Goal: Task Accomplishment & Management: Complete application form

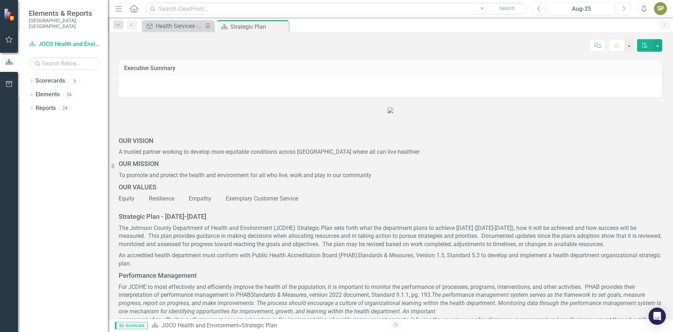
click at [186, 20] on div "Goal Health Services - Promote, educate, and improve the health and well-being …" at bounding box center [178, 26] width 72 height 12
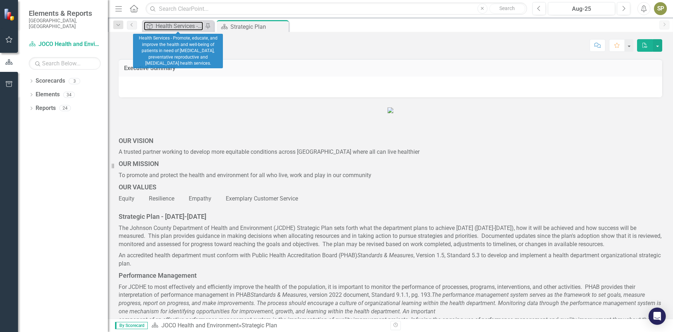
click at [189, 26] on div "Health Services - Promote, educate, and improve the health and well-being of pa…" at bounding box center [179, 26] width 47 height 9
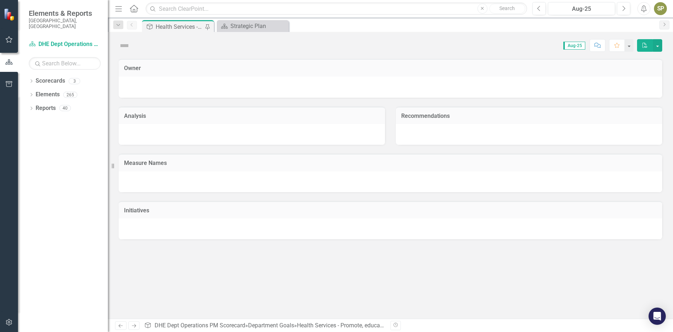
click at [191, 26] on div "Health Services - Promote, educate, and improve the health and well-being of pa…" at bounding box center [179, 26] width 47 height 9
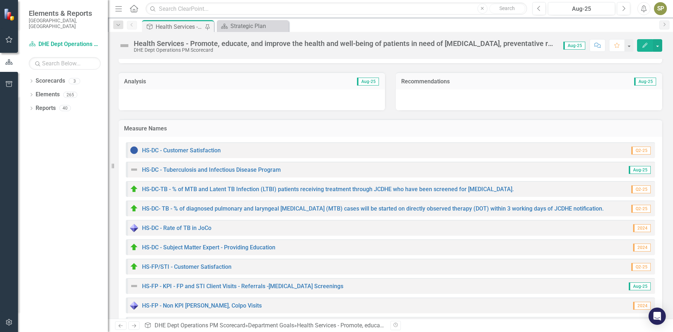
scroll to position [108, 0]
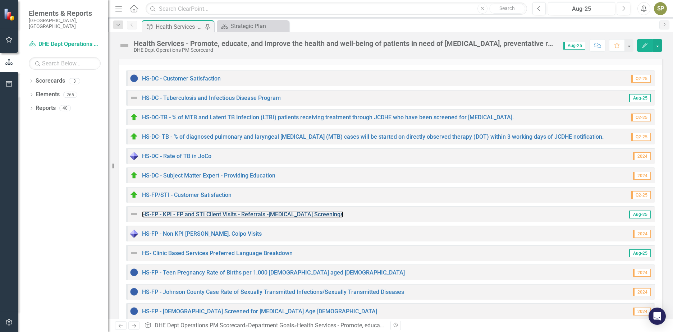
click at [153, 215] on link "HS-FP - KPI - FP and STI Client Visits - Referrals -[MEDICAL_DATA] Screenings" at bounding box center [242, 214] width 201 height 7
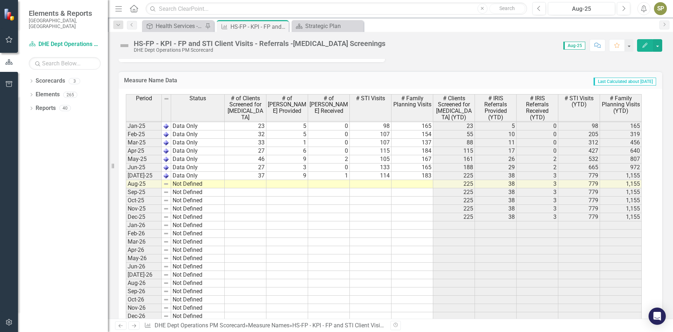
click at [361, 184] on tbody "Aug-23 Not Defined Sep-23 Not Defined Oct-23 Not Defined Nov-23 Not Defined Dec…" at bounding box center [384, 150] width 516 height 339
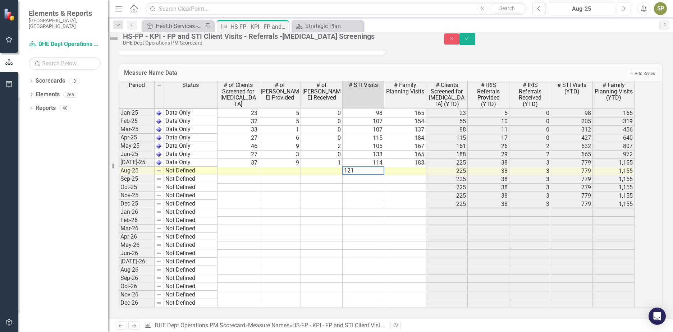
click at [426, 175] on td at bounding box center [405, 171] width 42 height 8
click at [351, 200] on td at bounding box center [363, 196] width 42 height 8
click at [330, 175] on td at bounding box center [322, 171] width 42 height 8
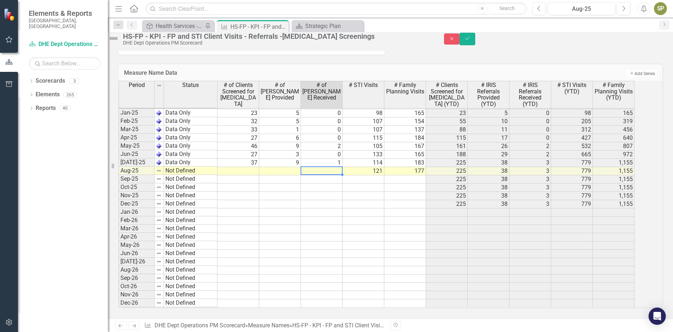
click at [280, 175] on td at bounding box center [280, 171] width 42 height 8
click at [326, 167] on td "1" at bounding box center [322, 163] width 42 height 8
click at [334, 175] on td at bounding box center [322, 171] width 42 height 8
click at [362, 225] on td at bounding box center [363, 221] width 42 height 8
click at [119, 40] on img at bounding box center [113, 38] width 11 height 11
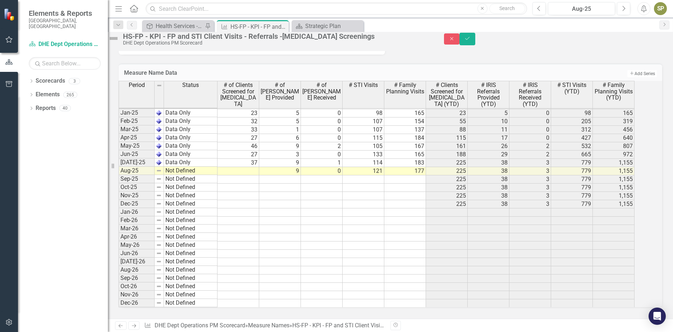
click at [119, 40] on img at bounding box center [113, 38] width 11 height 11
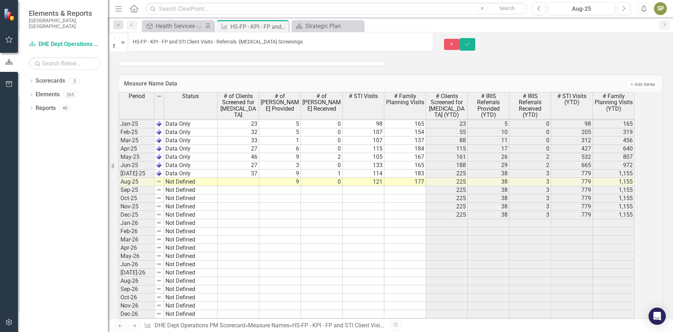
click at [125, 44] on icon "Expand" at bounding box center [123, 43] width 4 height 6
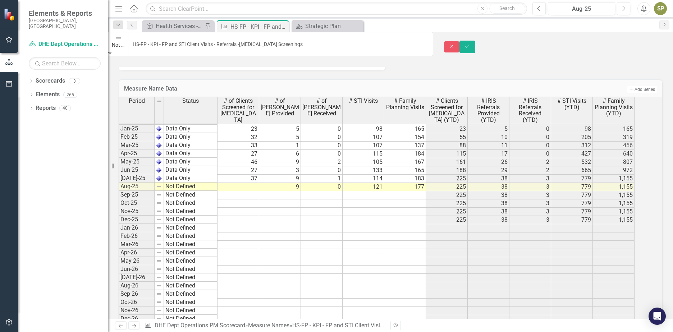
click at [258, 184] on td at bounding box center [238, 187] width 42 height 8
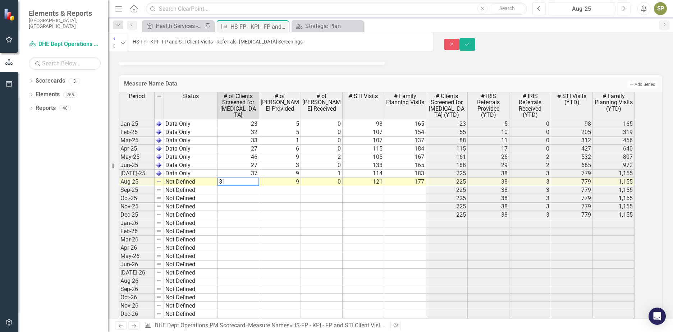
type textarea "31"
click at [293, 199] on td at bounding box center [280, 198] width 42 height 8
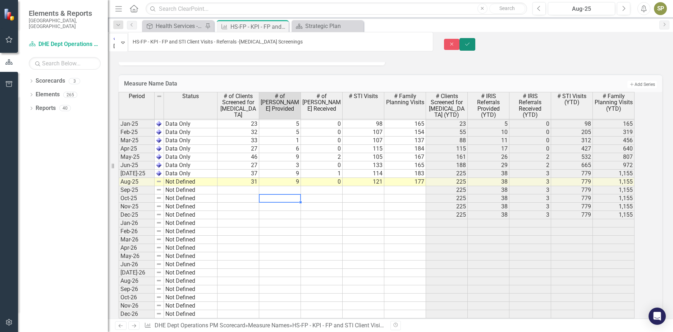
click at [470, 42] on icon "Save" at bounding box center [467, 44] width 6 height 5
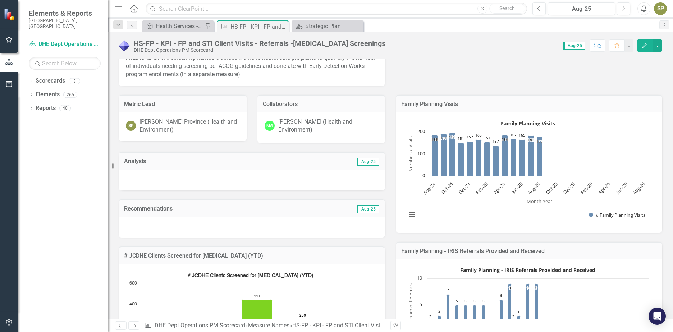
scroll to position [180, 0]
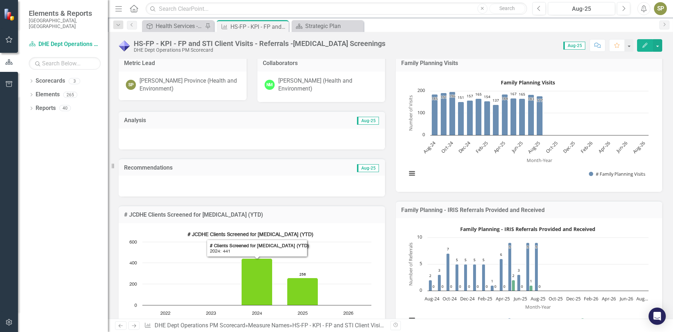
click at [151, 142] on div at bounding box center [252, 139] width 266 height 21
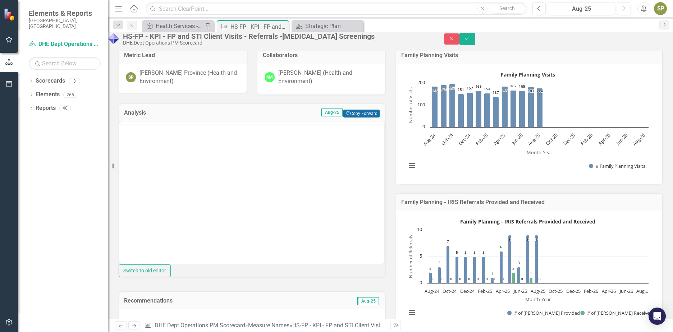
scroll to position [0, 0]
click at [346, 118] on button "Copy Forward Copy Forward" at bounding box center [361, 114] width 36 height 8
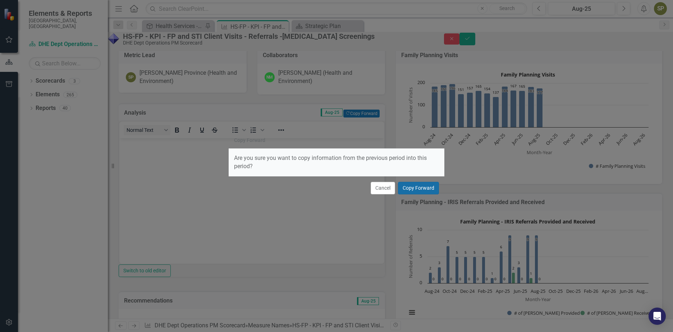
click at [424, 192] on button "Copy Forward" at bounding box center [418, 188] width 41 height 13
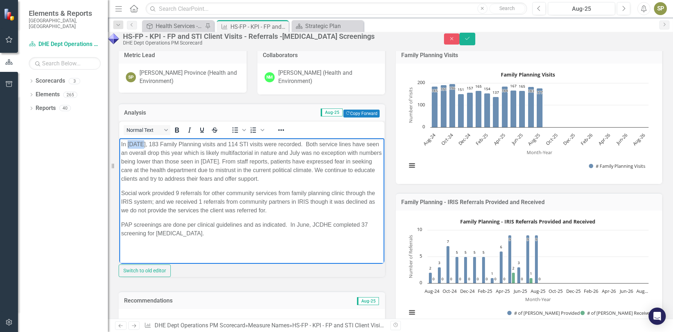
drag, startPoint x: 139, startPoint y: 143, endPoint x: 127, endPoint y: 143, distance: 12.2
click at [127, 143] on p "In July 2025, 183 Family Planning visits and 114 STI visits were recorded. Both…" at bounding box center [251, 161] width 261 height 43
drag, startPoint x: 166, startPoint y: 145, endPoint x: 173, endPoint y: 145, distance: 6.5
click at [173, 145] on p "In August 2025, 183 Family Planning visits and 114 STI visits were recorded. Bo…" at bounding box center [251, 161] width 261 height 43
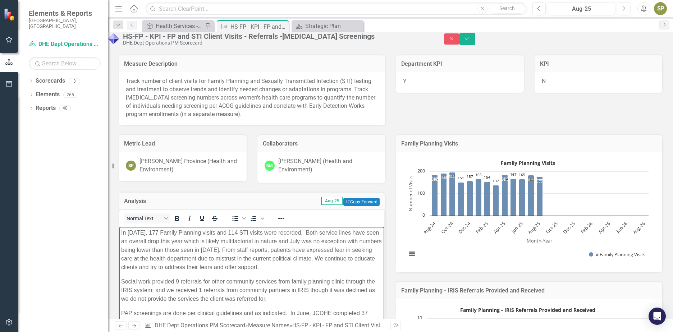
scroll to position [144, 0]
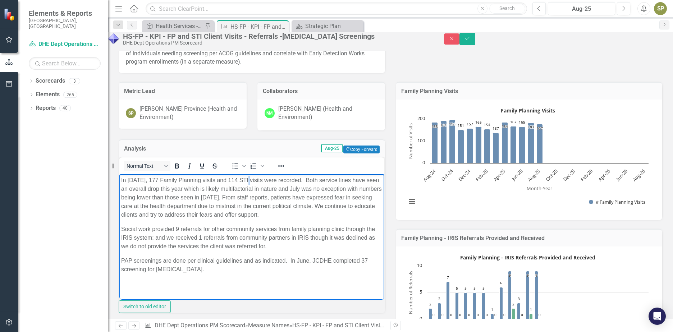
click at [250, 181] on p "In August 2025, 177 Family Planning visits and 114 STI visits were recorded. Bo…" at bounding box center [251, 197] width 261 height 43
click at [340, 189] on p "In August 2025, 177 Family Planning visits and 121 STI visits were recorded. Bo…" at bounding box center [251, 197] width 261 height 43
click at [217, 199] on p "In August 2025, 177 Family Planning visits and 121 STI visits were recorded. Bo…" at bounding box center [251, 197] width 261 height 43
click at [215, 197] on p "In August 2025, 177 Family Planning visits and 121 STI visits were recorded. Bo…" at bounding box center [251, 197] width 261 height 43
click at [225, 198] on p "In August 2025, 177 Family Planning visits and 121 STI visits were recorded. Bo…" at bounding box center [251, 197] width 261 height 43
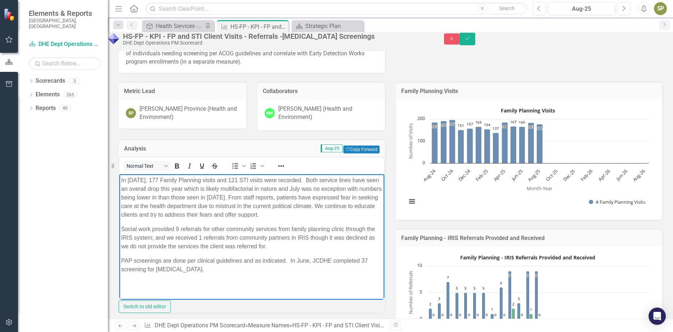
scroll to position [180, 0]
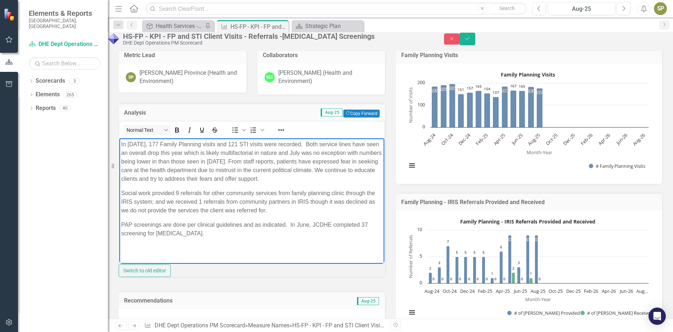
click at [160, 161] on p "In August 2025, 177 Family Planning visits and 121 STI visits were recorded. Bo…" at bounding box center [251, 161] width 261 height 43
click at [247, 163] on p "In August 2025, 177 Family Planning visits and 121 STI visits were recorded. Bo…" at bounding box center [251, 161] width 261 height 43
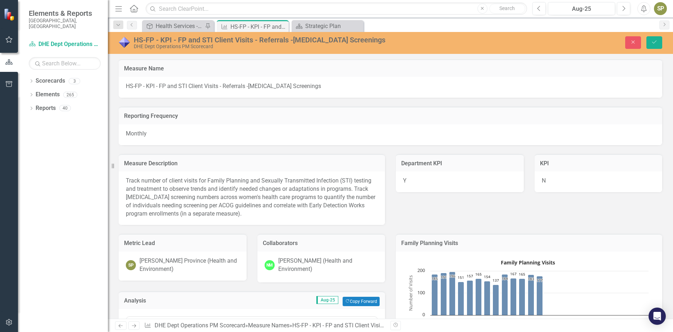
scroll to position [180, 0]
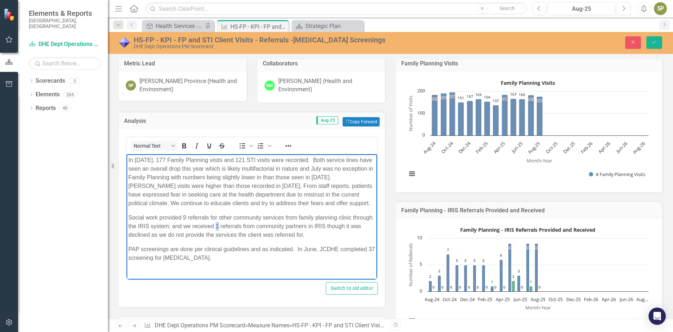
click at [217, 226] on p "Social work provided 9 referrals for other community services from family plann…" at bounding box center [251, 226] width 247 height 26
drag, startPoint x: 332, startPoint y: 226, endPoint x: 303, endPoint y: 235, distance: 30.8
click at [303, 235] on p "Social work provided 9 referrals for other community services from family plann…" at bounding box center [251, 226] width 247 height 26
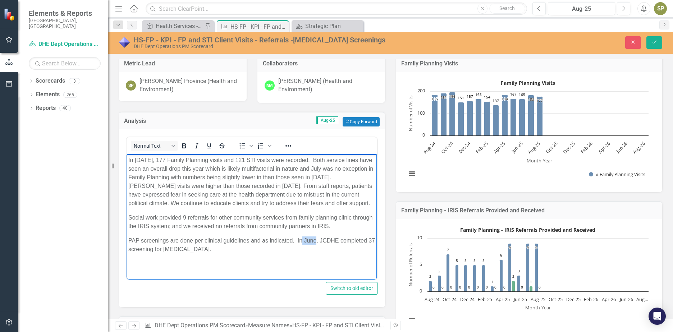
drag, startPoint x: 303, startPoint y: 240, endPoint x: 315, endPoint y: 241, distance: 12.2
click at [315, 241] on p "PAP screenings are done per clinical guidelines and as indicated. In June, JCDH…" at bounding box center [251, 244] width 247 height 17
click at [135, 249] on p "PAP screenings are done per clinical guidelines and as indicated. In August, JC…" at bounding box center [251, 244] width 247 height 17
click at [161, 249] on p "PAP screenings are done per clinical guidelines and as indicated. In August, JC…" at bounding box center [251, 244] width 247 height 17
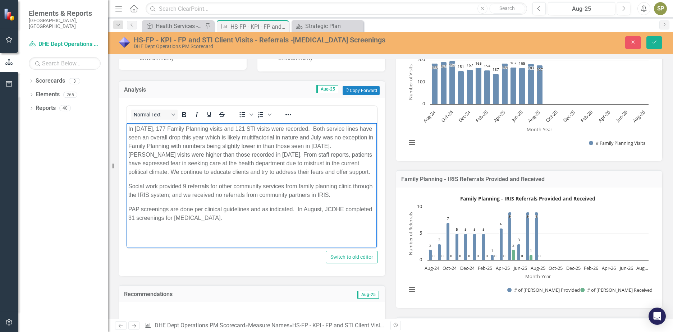
scroll to position [252, 0]
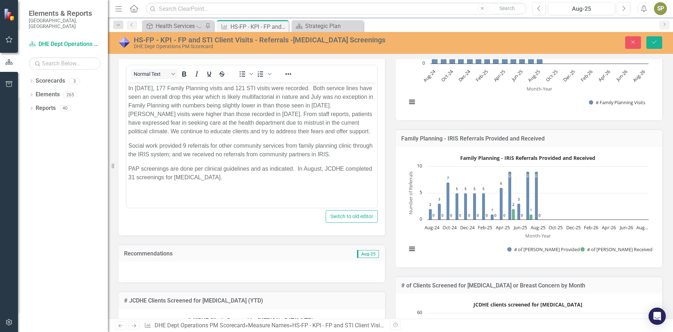
click at [158, 270] on div at bounding box center [252, 272] width 266 height 21
click at [158, 269] on div at bounding box center [252, 272] width 266 height 21
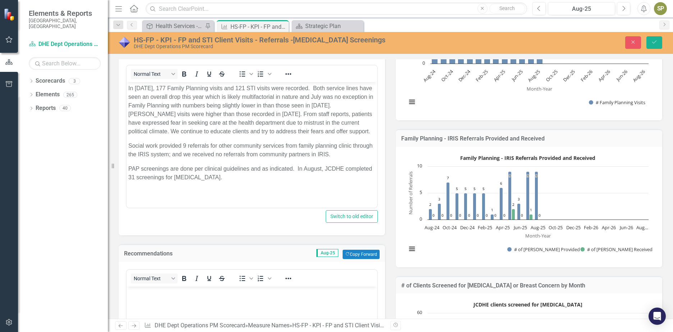
scroll to position [0, 0]
click at [359, 256] on button "Copy Forward Copy Forward" at bounding box center [360, 254] width 37 height 9
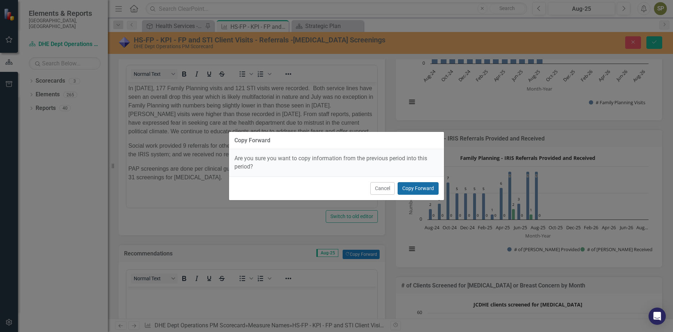
click at [417, 188] on button "Copy Forward" at bounding box center [417, 188] width 41 height 13
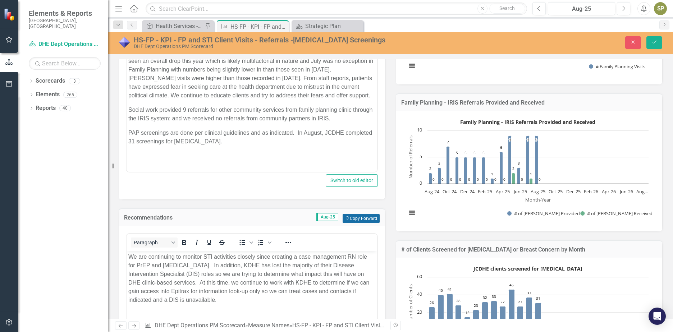
scroll to position [323, 0]
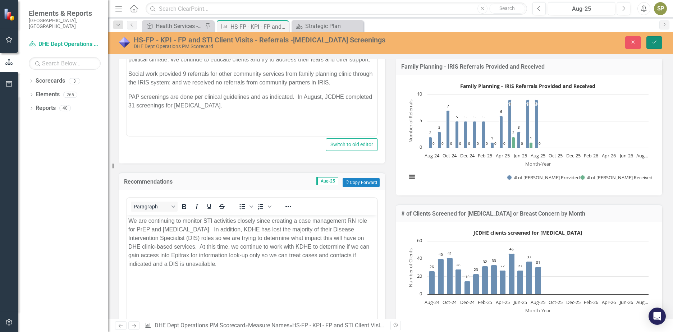
click at [653, 46] on button "Save" at bounding box center [654, 42] width 16 height 13
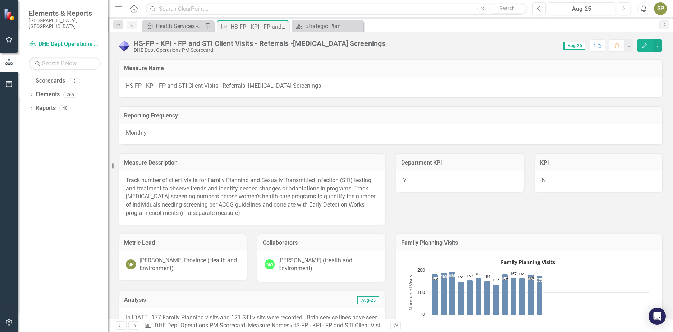
click at [0, 0] on icon at bounding box center [0, 0] width 0 height 0
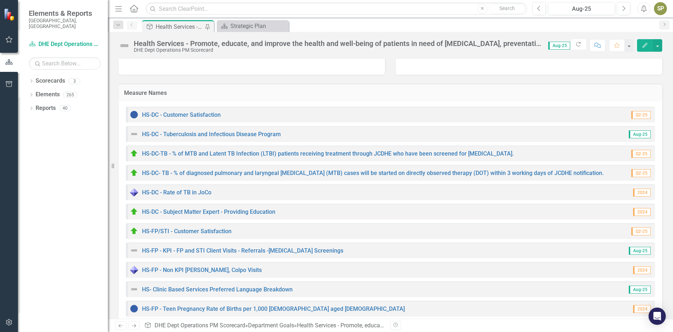
scroll to position [72, 0]
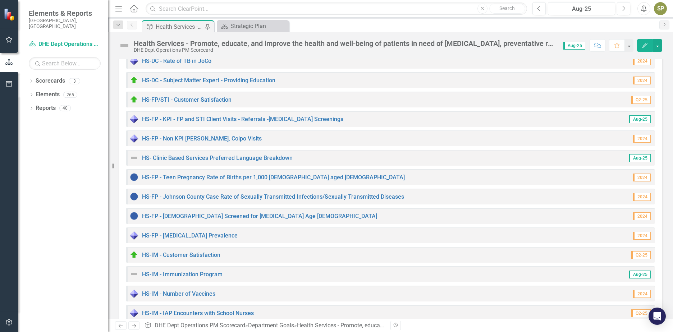
scroll to position [216, 0]
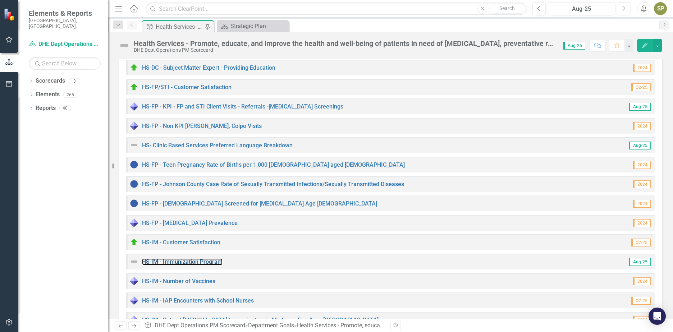
click at [169, 261] on link "HS-IM - Immunization Program" at bounding box center [182, 261] width 80 height 7
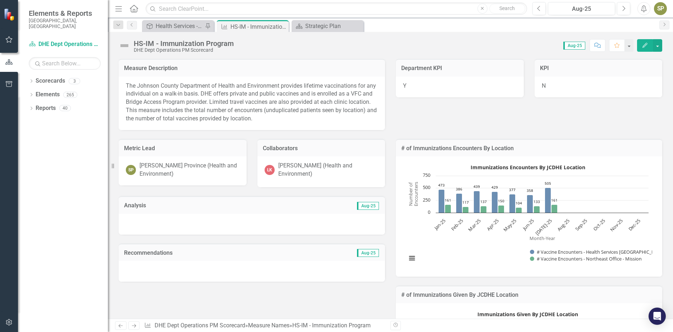
click at [160, 215] on div at bounding box center [252, 224] width 266 height 21
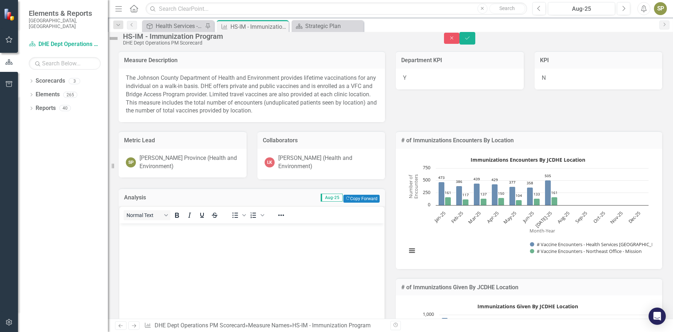
click at [119, 40] on img at bounding box center [113, 38] width 11 height 11
click at [119, 41] on img at bounding box center [113, 38] width 11 height 11
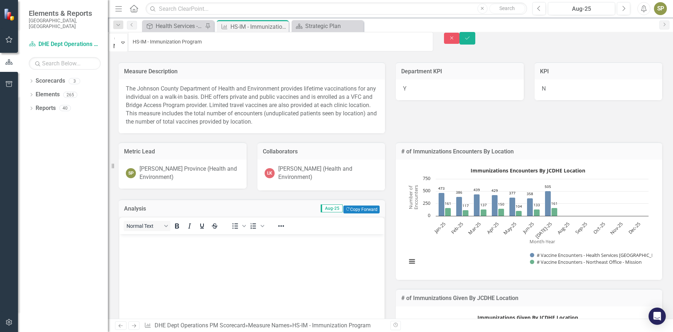
click at [125, 43] on icon "Expand" at bounding box center [123, 43] width 4 height 6
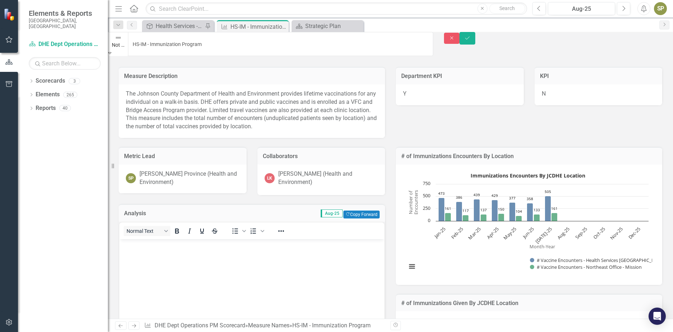
click at [475, 45] on button "Save" at bounding box center [467, 38] width 16 height 13
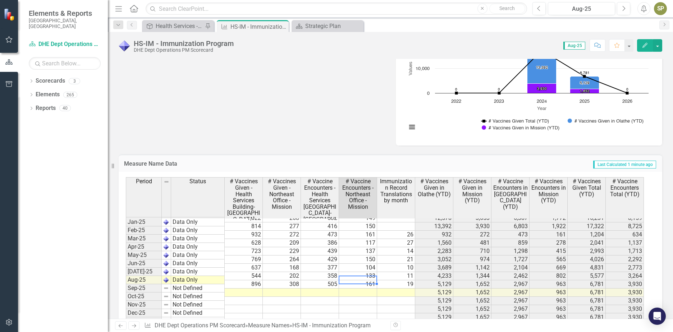
click at [354, 277] on tbody "May-23 Not Defined 0 0 Jun-23 Not Defined 0 0 [DATE]-23 Not Defined 0 0 Aug-23 …" at bounding box center [385, 247] width 518 height 364
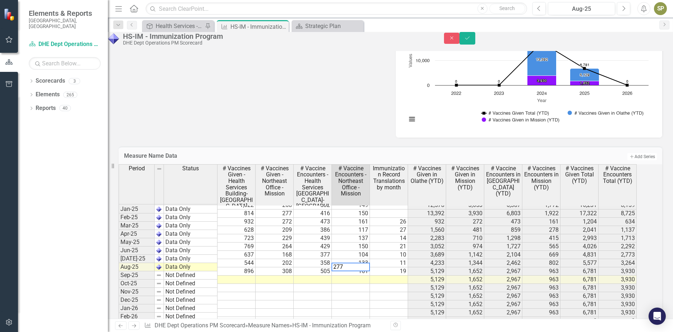
click at [324, 282] on td at bounding box center [313, 280] width 38 height 8
click at [119, 301] on div "Period Status # Vaccines Given - Health Services Building-[GEOGRAPHIC_DATA] # V…" at bounding box center [119, 236] width 0 height 359
click at [286, 283] on td at bounding box center [275, 280] width 38 height 8
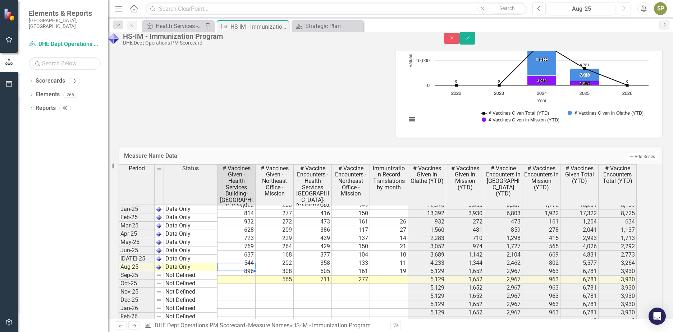
drag, startPoint x: 230, startPoint y: 282, endPoint x: 240, endPoint y: 284, distance: 10.2
click at [230, 282] on td at bounding box center [236, 280] width 38 height 8
click at [119, 301] on div "Period Status # Vaccines Given - Health Services Building-[GEOGRAPHIC_DATA] # V…" at bounding box center [119, 236] width 0 height 359
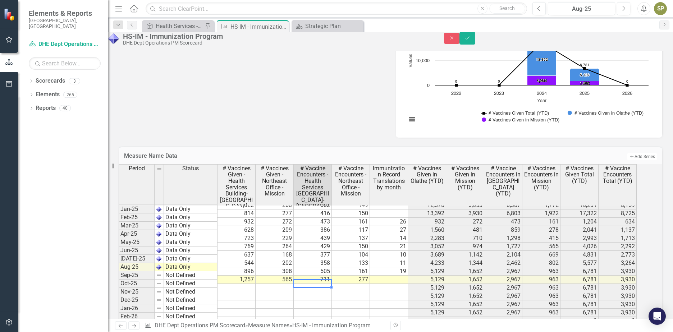
click at [406, 280] on td at bounding box center [389, 280] width 38 height 8
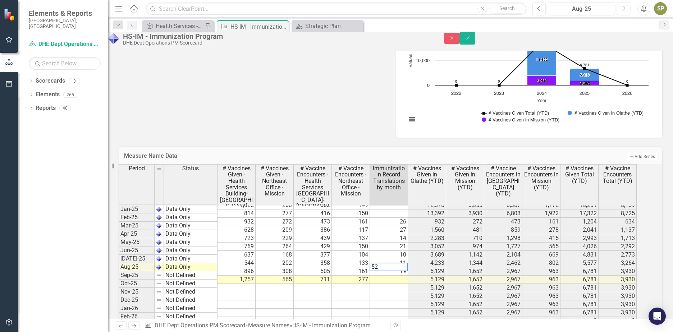
type textarea "52"
click at [382, 295] on td at bounding box center [389, 296] width 38 height 8
click at [475, 39] on button "Save" at bounding box center [467, 38] width 16 height 13
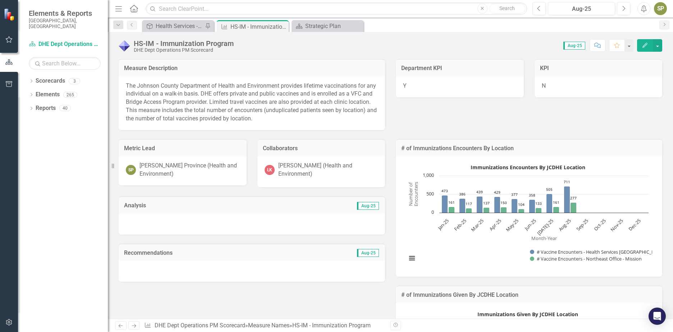
click at [140, 218] on div at bounding box center [252, 224] width 266 height 21
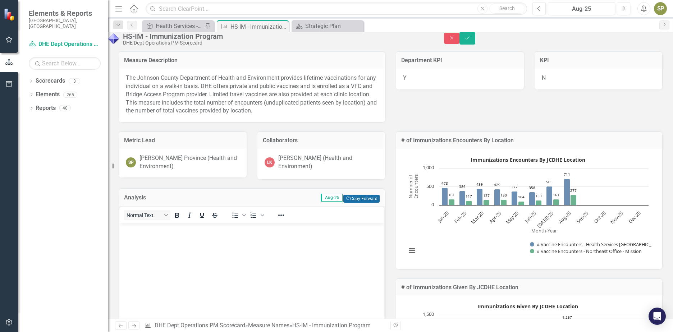
click at [353, 203] on button "Copy Forward Copy Forward" at bounding box center [361, 199] width 36 height 8
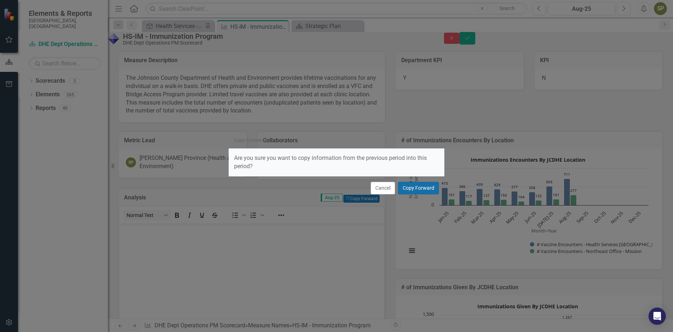
click at [414, 190] on button "Copy Forward" at bounding box center [418, 188] width 41 height 13
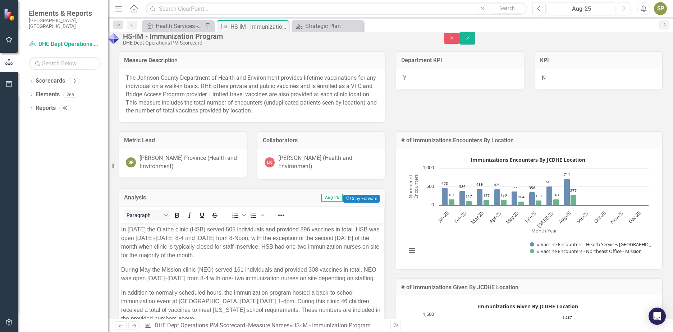
click at [131, 230] on p "In [DATE] the Olathe clinic (HSB) served 505 individuals and provided 896 vacci…" at bounding box center [251, 242] width 261 height 34
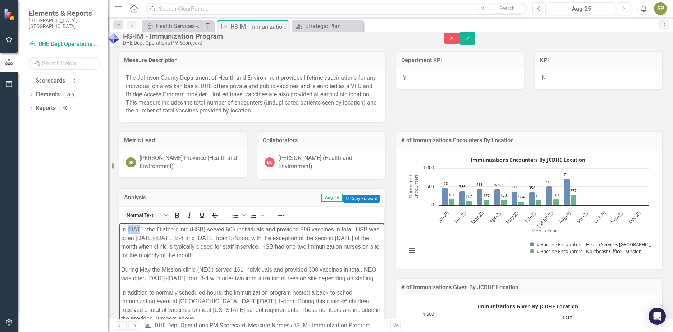
drag, startPoint x: 128, startPoint y: 230, endPoint x: 137, endPoint y: 230, distance: 9.3
click at [137, 230] on p "In [DATE] the Olathe clinic (HSB) served 505 individuals and provided 896 vacci…" at bounding box center [251, 242] width 261 height 34
drag, startPoint x: 239, startPoint y: 230, endPoint x: 248, endPoint y: 230, distance: 9.0
click at [248, 230] on p "In [DATE] the Olathe clinic (HSB) served 505 individuals and provided 896 vacci…" at bounding box center [251, 242] width 261 height 34
drag, startPoint x: 313, startPoint y: 230, endPoint x: 323, endPoint y: 230, distance: 10.1
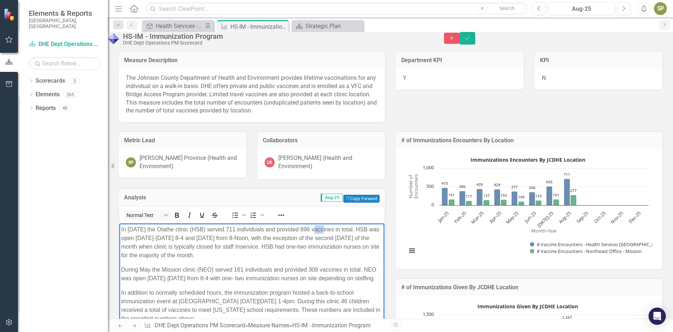
click at [323, 230] on p "In [DATE] the Olathe clinic (HSB) served 711 individuals and provided 896 vacci…" at bounding box center [251, 242] width 261 height 34
drag, startPoint x: 141, startPoint y: 270, endPoint x: 150, endPoint y: 270, distance: 9.4
click at [150, 270] on p "During May the Mission clinic (NEO) served 161 individuals and provided 308 vac…" at bounding box center [251, 274] width 261 height 17
drag, startPoint x: 241, startPoint y: 270, endPoint x: 249, endPoint y: 270, distance: 7.9
click at [249, 270] on p "During August the Mission clinic (NEO) served 161 individuals and provided 308 …" at bounding box center [251, 279] width 261 height 26
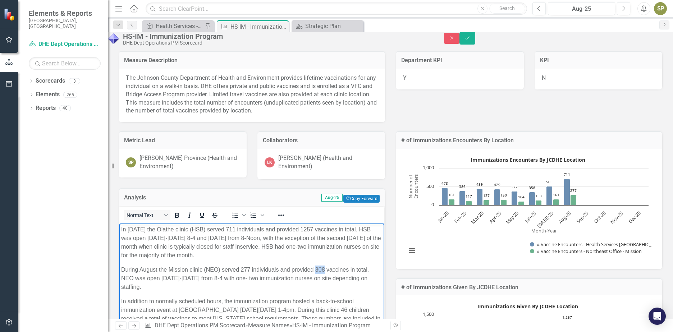
drag, startPoint x: 315, startPoint y: 270, endPoint x: 323, endPoint y: 270, distance: 8.3
click at [323, 270] on p "During August the Mission clinic (NEO) served 277 individuals and provided 308 …" at bounding box center [251, 279] width 261 height 26
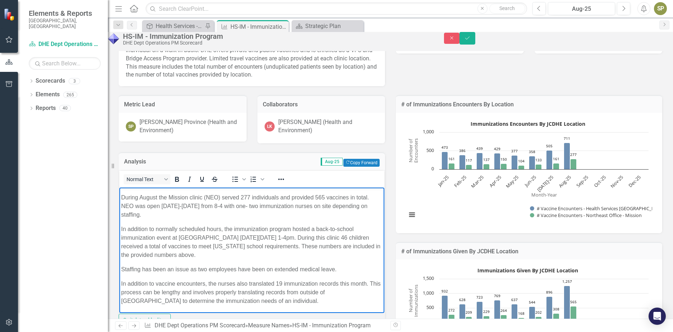
scroll to position [72, 0]
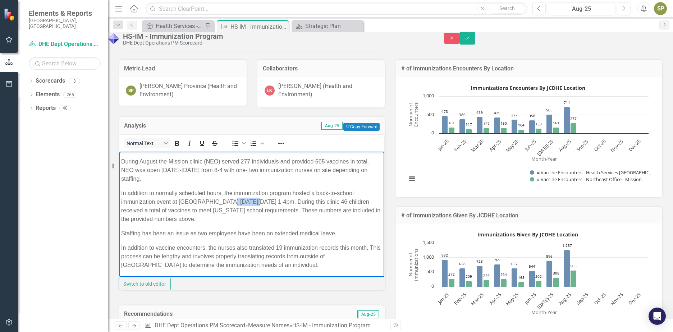
drag, startPoint x: 222, startPoint y: 202, endPoint x: 243, endPoint y: 204, distance: 20.9
click at [243, 204] on p "In addition to normally scheduled hours, the immunization program hosted a back…" at bounding box center [251, 206] width 261 height 34
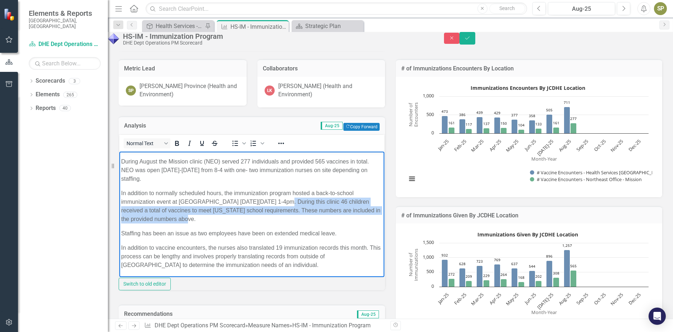
drag, startPoint x: 277, startPoint y: 203, endPoint x: 281, endPoint y: 216, distance: 13.5
click at [281, 216] on p "In addition to normally scheduled hours, the immunization program hosted a back…" at bounding box center [251, 206] width 261 height 34
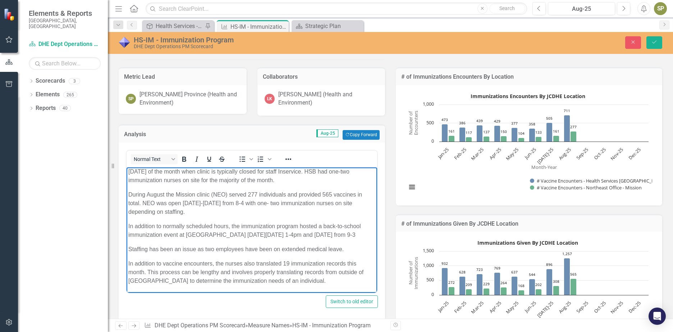
scroll to position [28, 0]
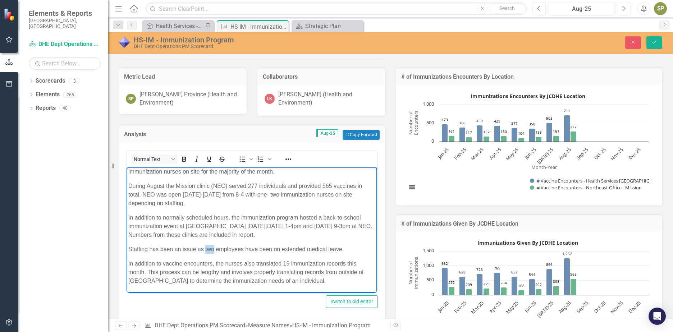
drag, startPoint x: 215, startPoint y: 248, endPoint x: 204, endPoint y: 247, distance: 10.5
click at [204, 247] on p "Staffing has been an issue as two employees have been on extended medical leave." at bounding box center [251, 249] width 247 height 9
click at [341, 249] on p "Staffing has been an issue as one employees have been on extended medical leave." at bounding box center [251, 249] width 247 height 9
click at [245, 250] on p "Staffing has been an issue as one employees have been on extended medical leav …" at bounding box center [251, 249] width 247 height 9
click at [254, 249] on p "Staffing has been an issue as one employee have been on extended medical leav e." at bounding box center [251, 249] width 247 height 9
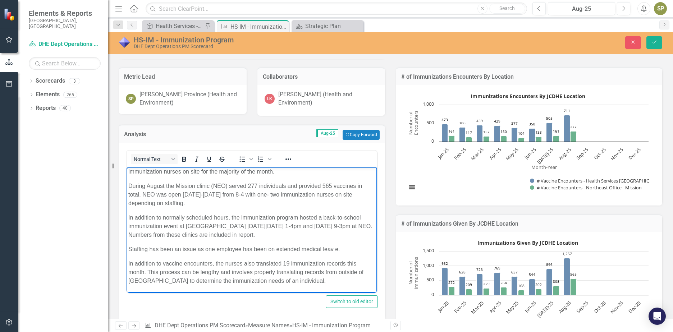
drag, startPoint x: 334, startPoint y: 249, endPoint x: 343, endPoint y: 253, distance: 10.0
click at [334, 250] on p "Staffing has been an issue as one employee has been on extended medical leav e." at bounding box center [251, 249] width 247 height 9
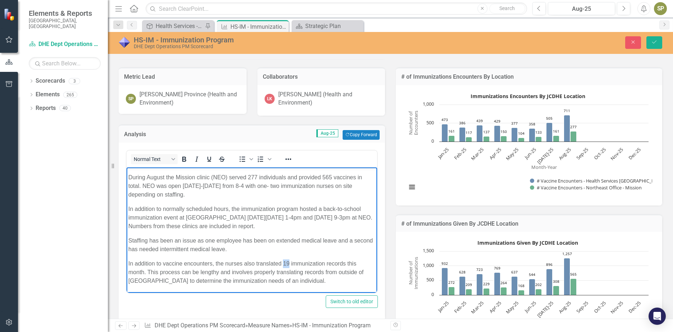
drag, startPoint x: 284, startPoint y: 266, endPoint x: 289, endPoint y: 263, distance: 5.1
click at [289, 263] on p "In addition to vaccine encounters, the nurses also translated 19 immunization r…" at bounding box center [251, 272] width 247 height 26
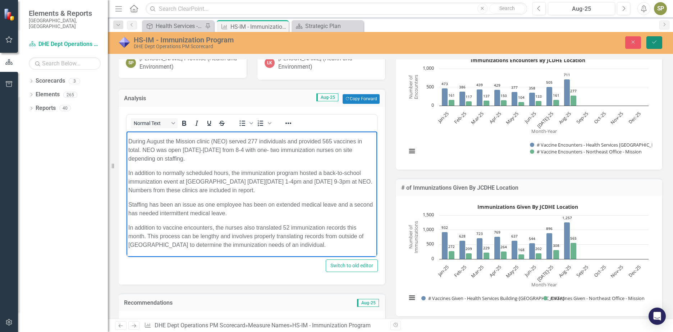
click at [655, 44] on icon "Save" at bounding box center [654, 42] width 6 height 5
